Goal: Task Accomplishment & Management: Manage account settings

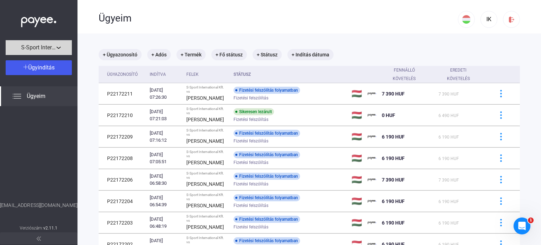
click at [61, 48] on div "S-Sport International Kft." at bounding box center [39, 47] width 62 height 9
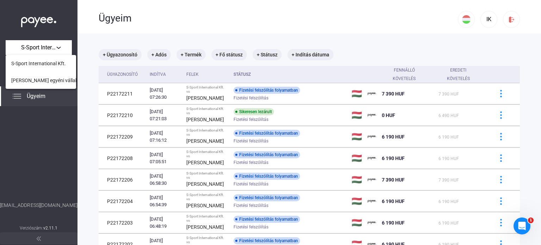
click at [61, 46] on div at bounding box center [270, 122] width 541 height 245
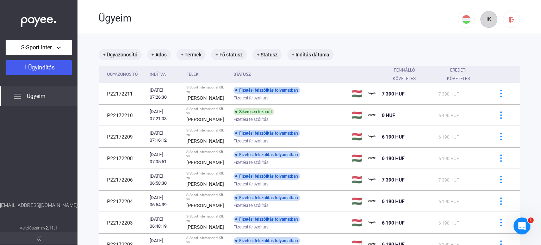
click at [487, 21] on div "IK" at bounding box center [489, 19] width 12 height 8
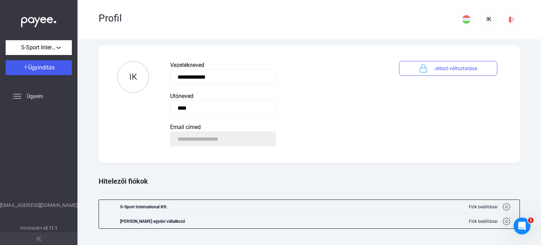
scroll to position [14, 0]
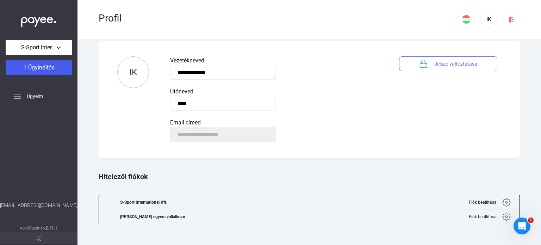
click at [502, 200] on img at bounding box center [506, 202] width 8 height 8
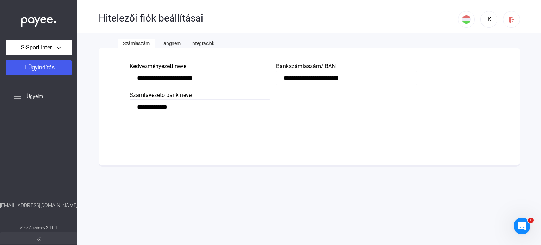
click at [171, 44] on span "Hangnem" at bounding box center [170, 44] width 20 height 6
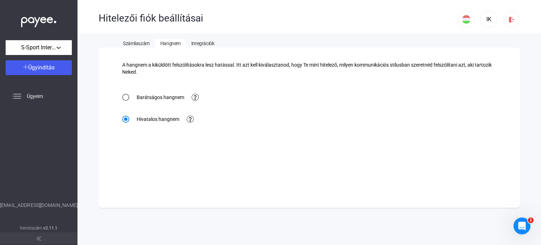
click at [200, 43] on span "Integrációk" at bounding box center [202, 44] width 23 height 6
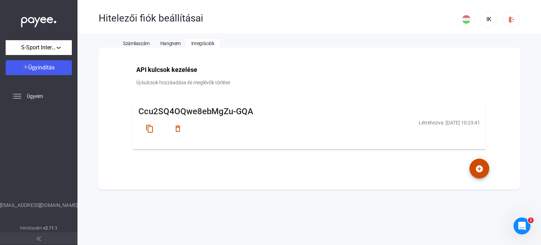
click at [166, 44] on span "Hangnem" at bounding box center [170, 44] width 20 height 6
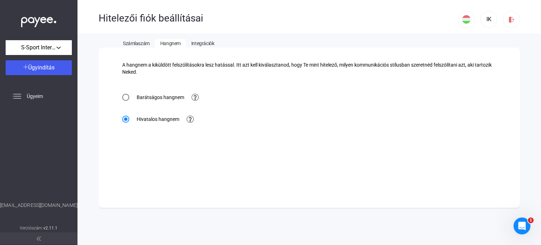
click at [141, 46] on button "Számlaszám" at bounding box center [136, 43] width 37 height 8
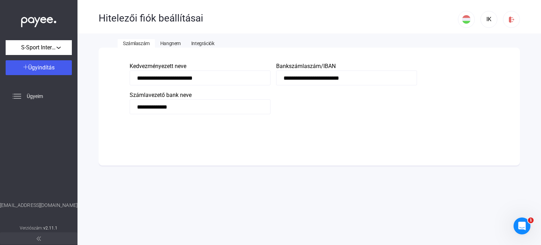
click at [208, 45] on span "Integrációk" at bounding box center [202, 44] width 23 height 6
